Goal: Find specific page/section: Find specific page/section

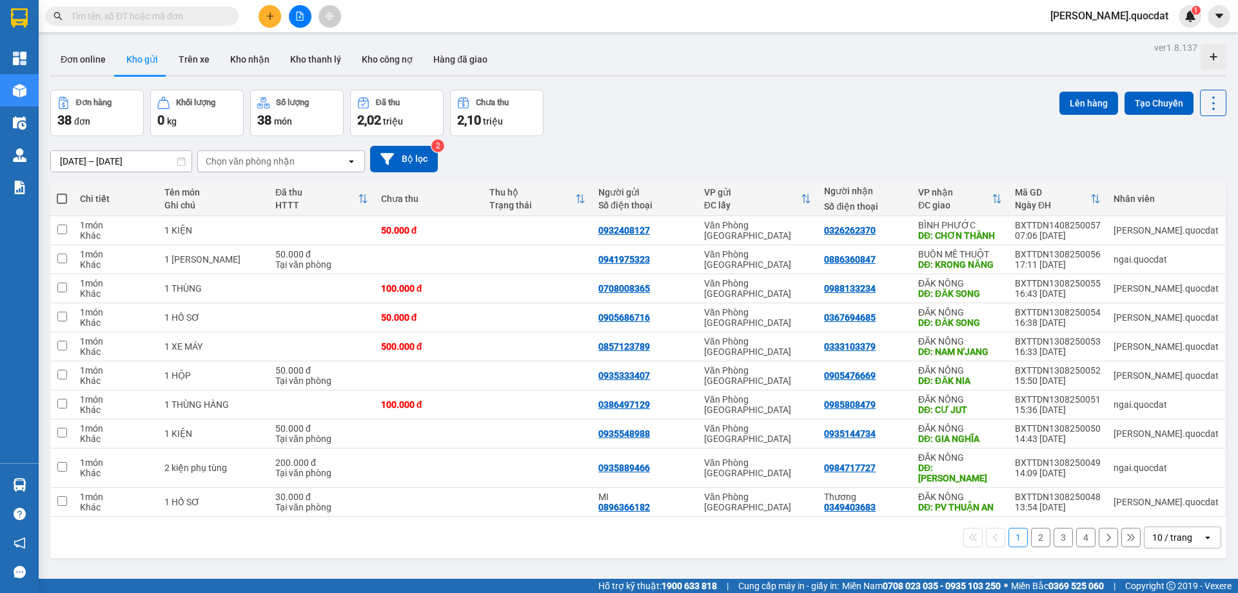
click at [1189, 531] on div "10 / trang" at bounding box center [1174, 537] width 58 height 21
click at [1161, 502] on span "100 / trang" at bounding box center [1168, 498] width 46 height 13
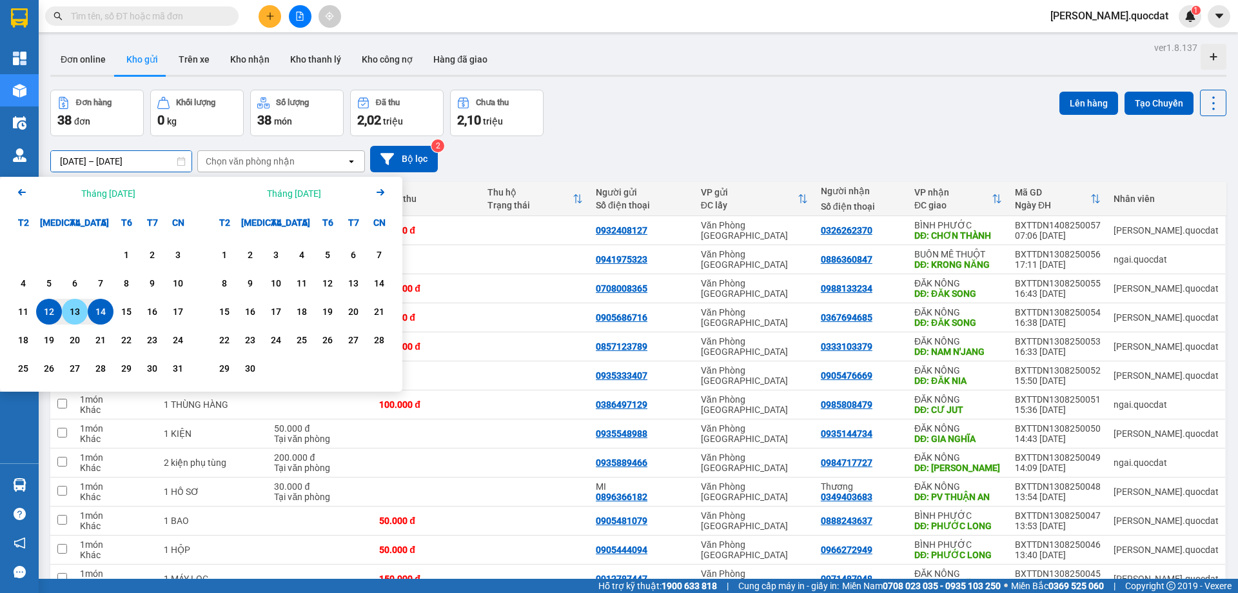
click at [81, 309] on div "13" at bounding box center [75, 311] width 18 height 15
type input "[DATE] – [DATE]"
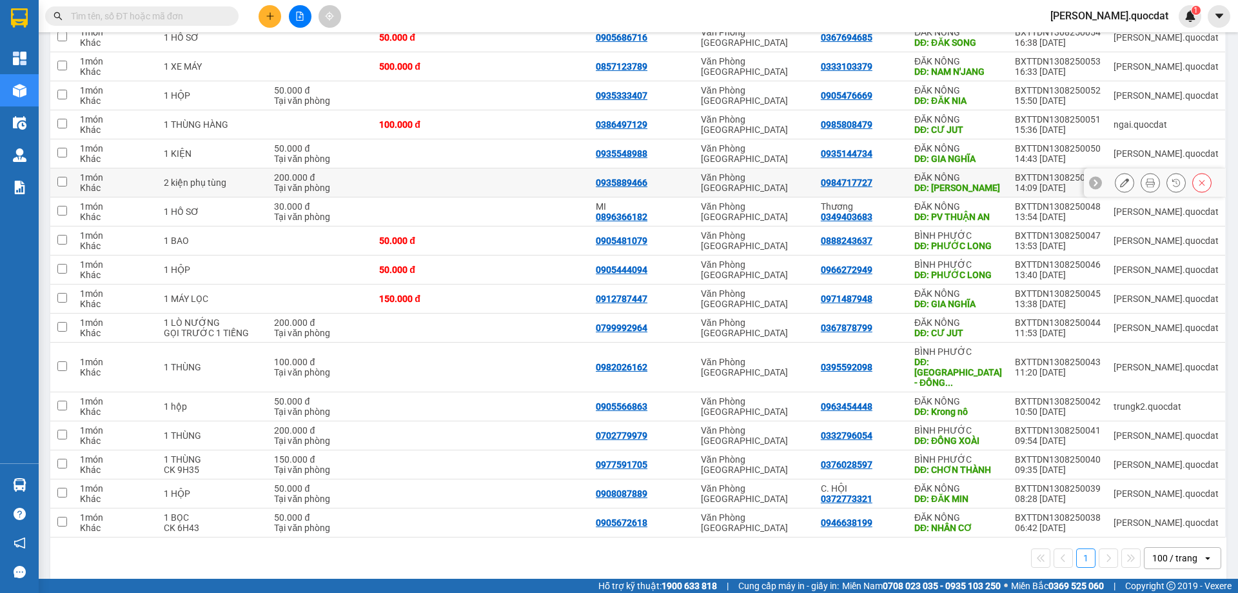
scroll to position [252, 0]
